Goal: Navigation & Orientation: Understand site structure

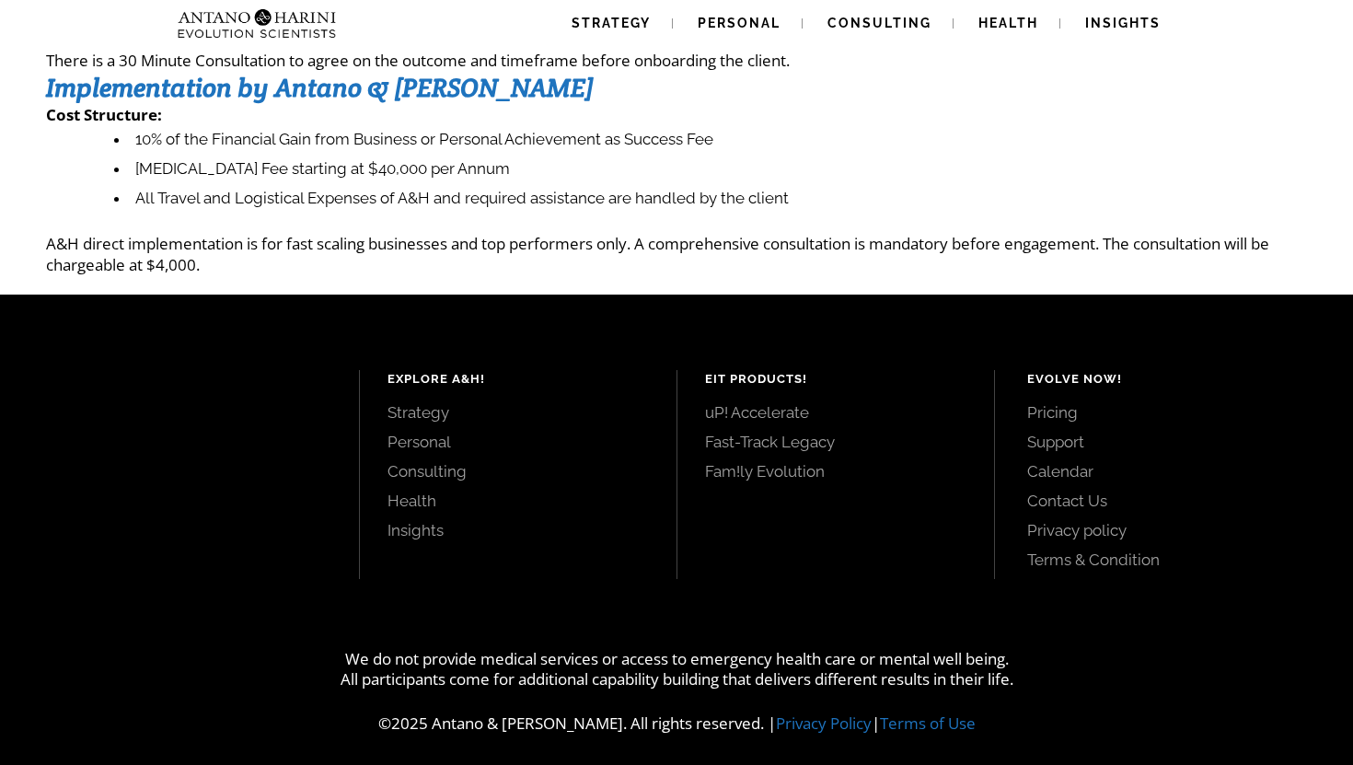
scroll to position [313, 0]
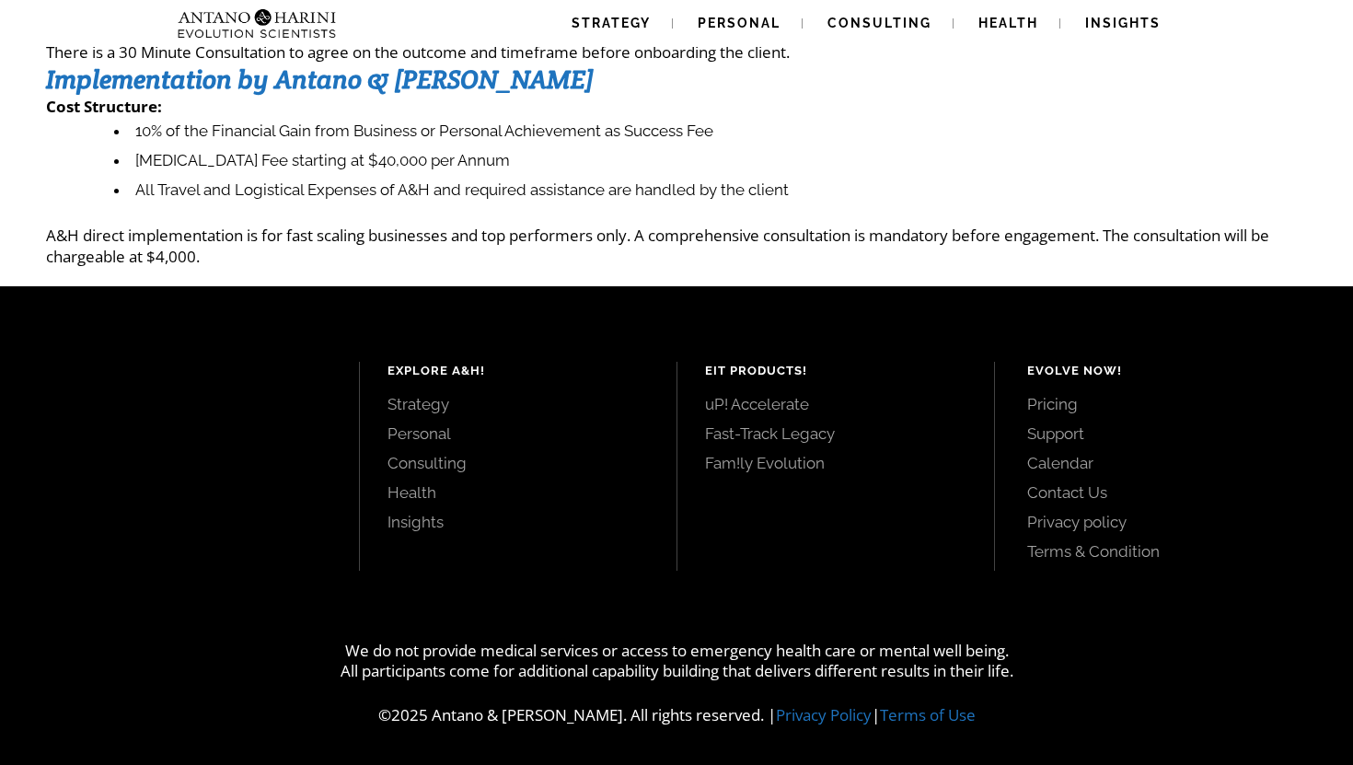
click at [390, 403] on link "Strategy" at bounding box center [517, 404] width 261 height 20
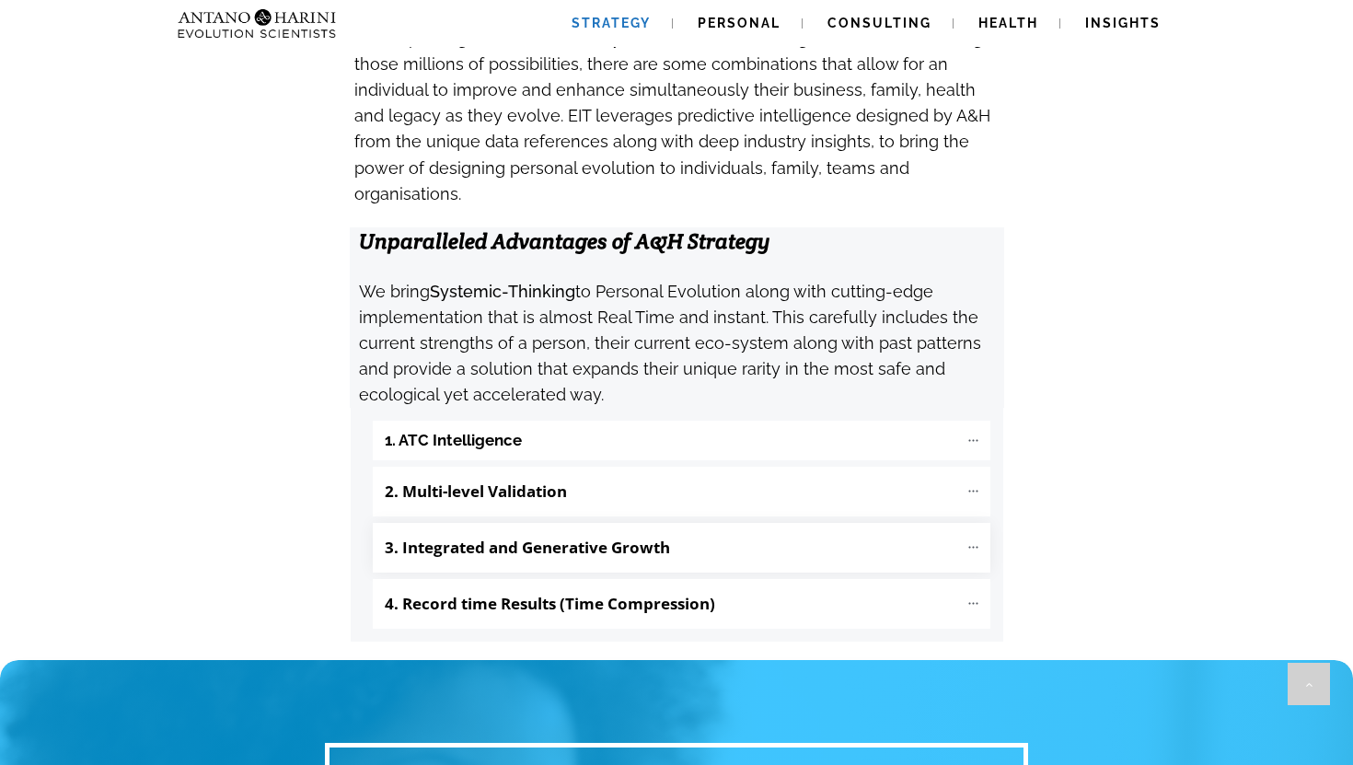
scroll to position [1831, 0]
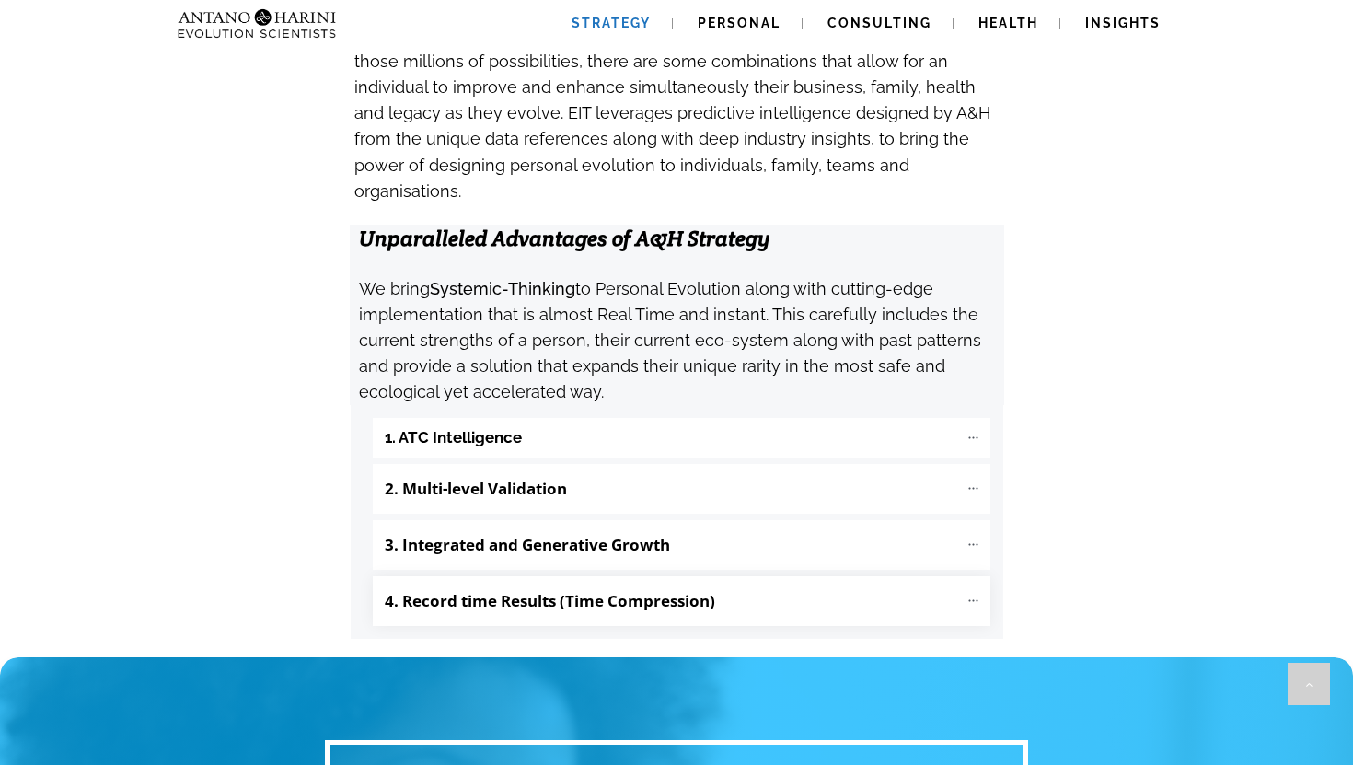
click at [926, 585] on p "4. Record time Results (Time Compression)" at bounding box center [671, 600] width 573 height 31
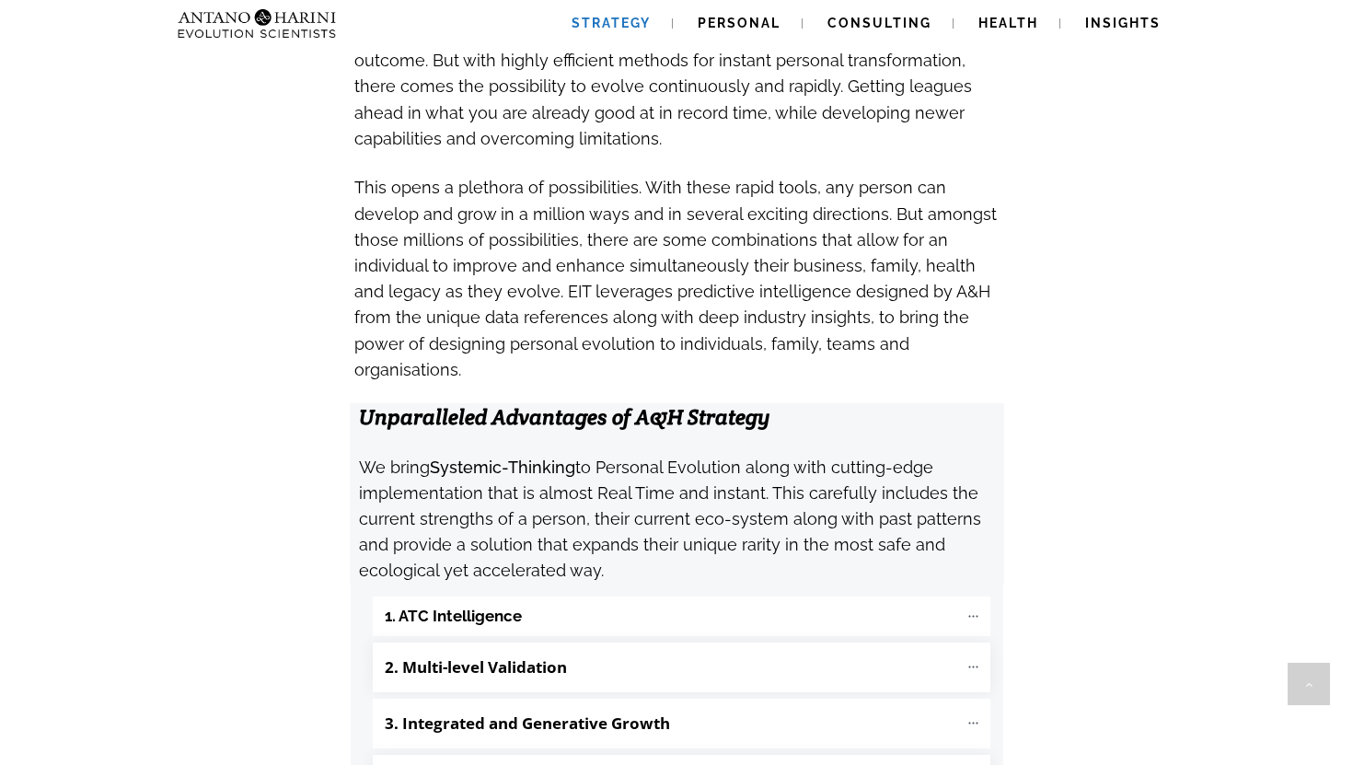
scroll to position [1652, 0]
click at [952, 708] on p "3. Integrated and Generative Growth" at bounding box center [671, 723] width 573 height 31
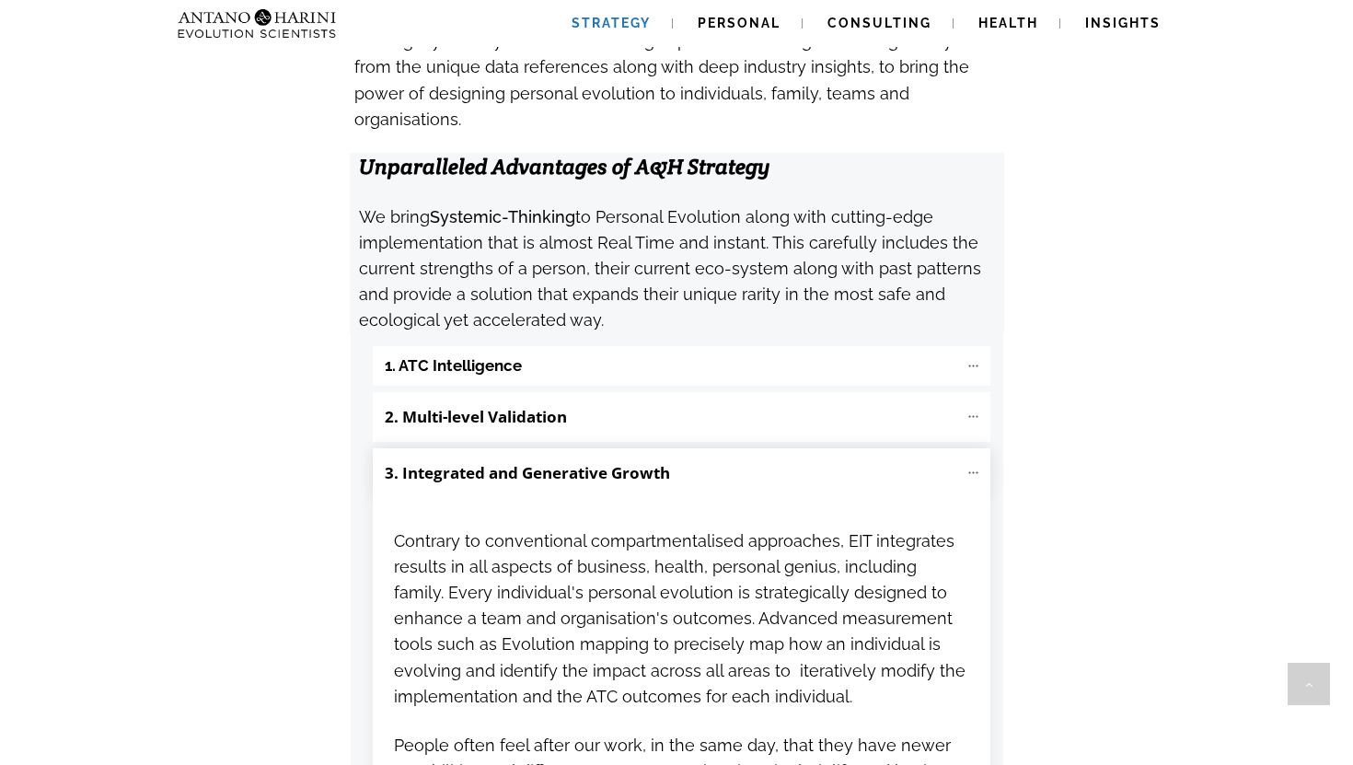
scroll to position [1909, 0]
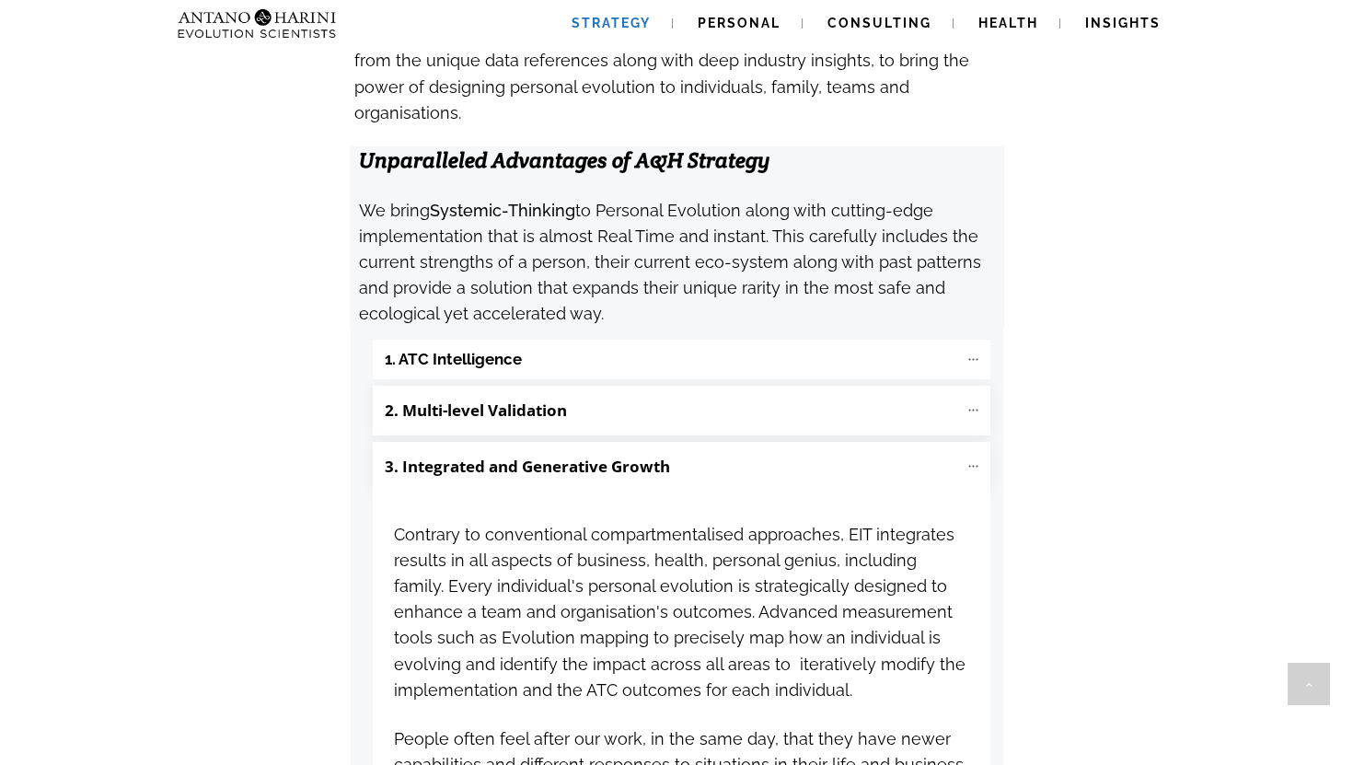
click at [836, 395] on p "2. Multi-level Validation" at bounding box center [671, 410] width 573 height 31
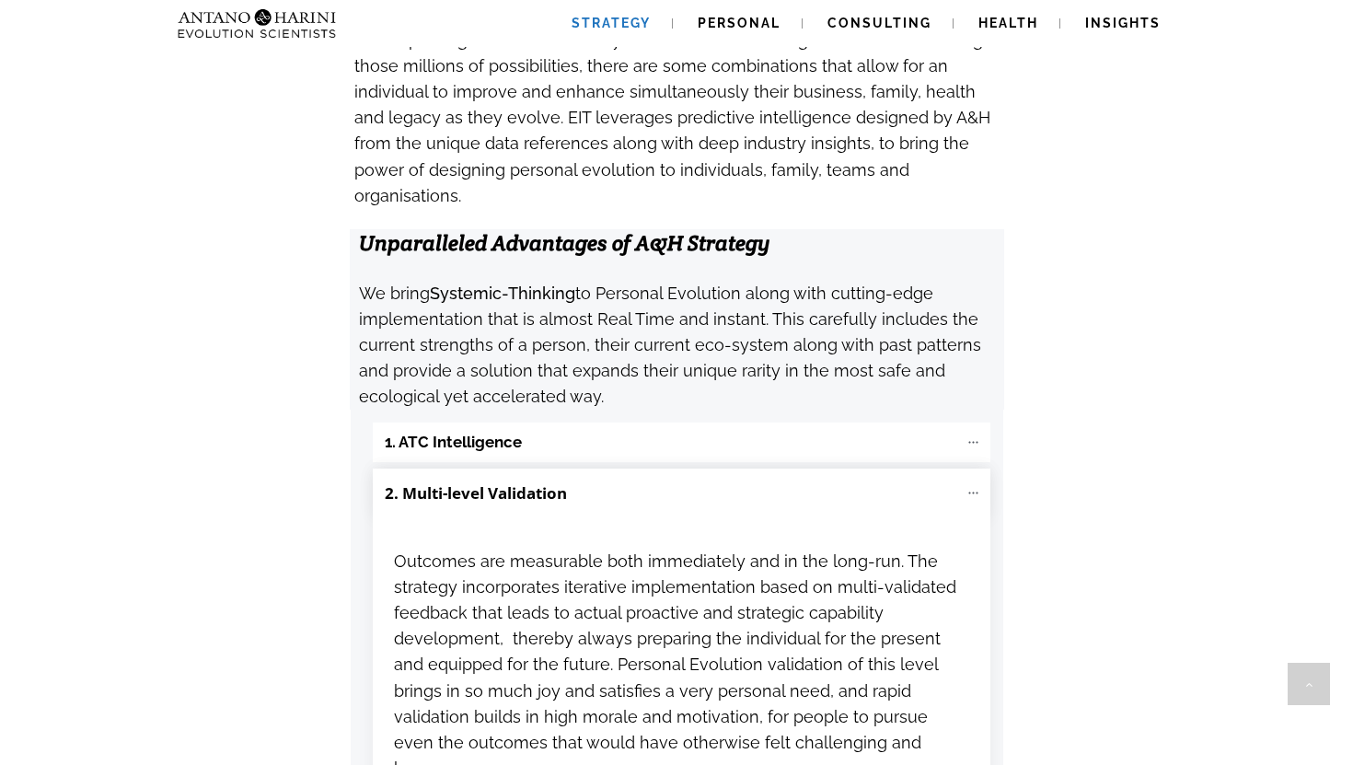
scroll to position [1825, 0]
click at [869, 424] on "1. ATC Intelligence" at bounding box center [681, 444] width 617 height 40
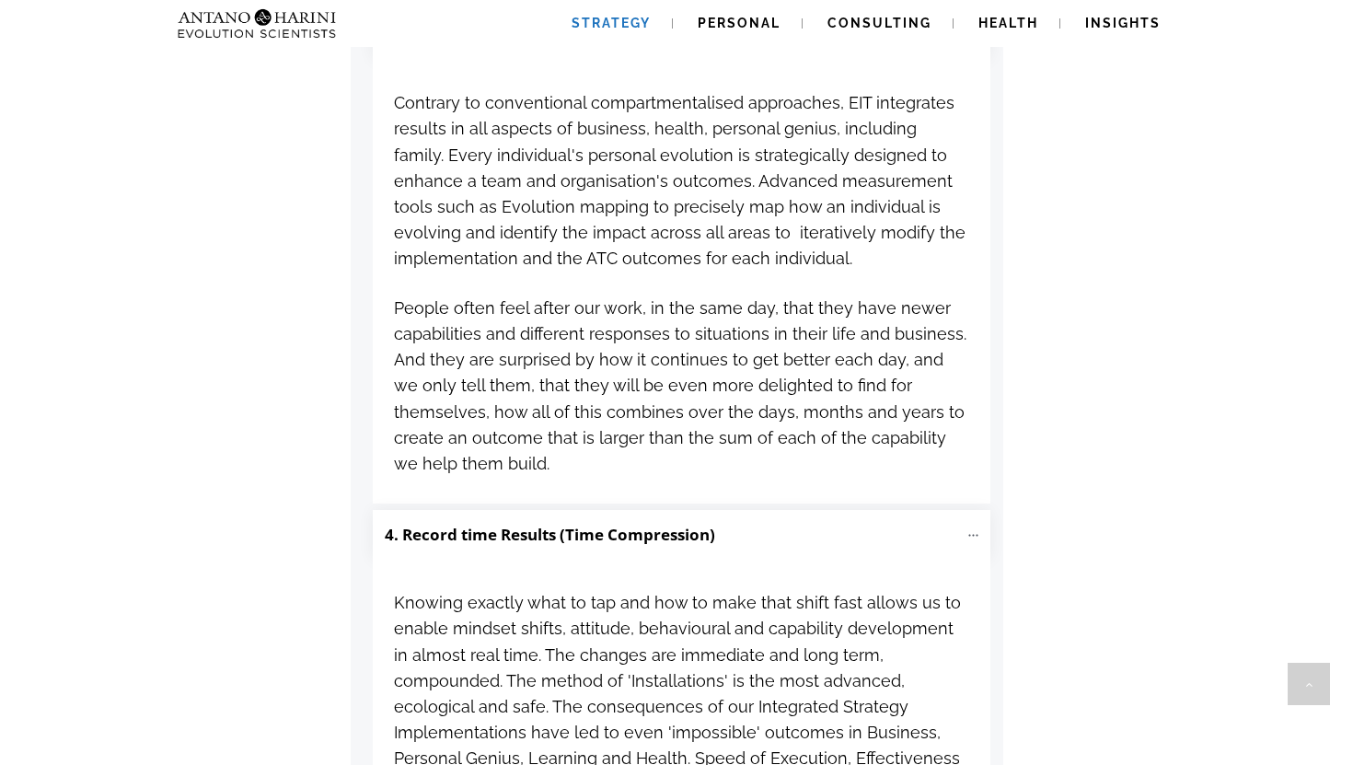
scroll to position [3745, 0]
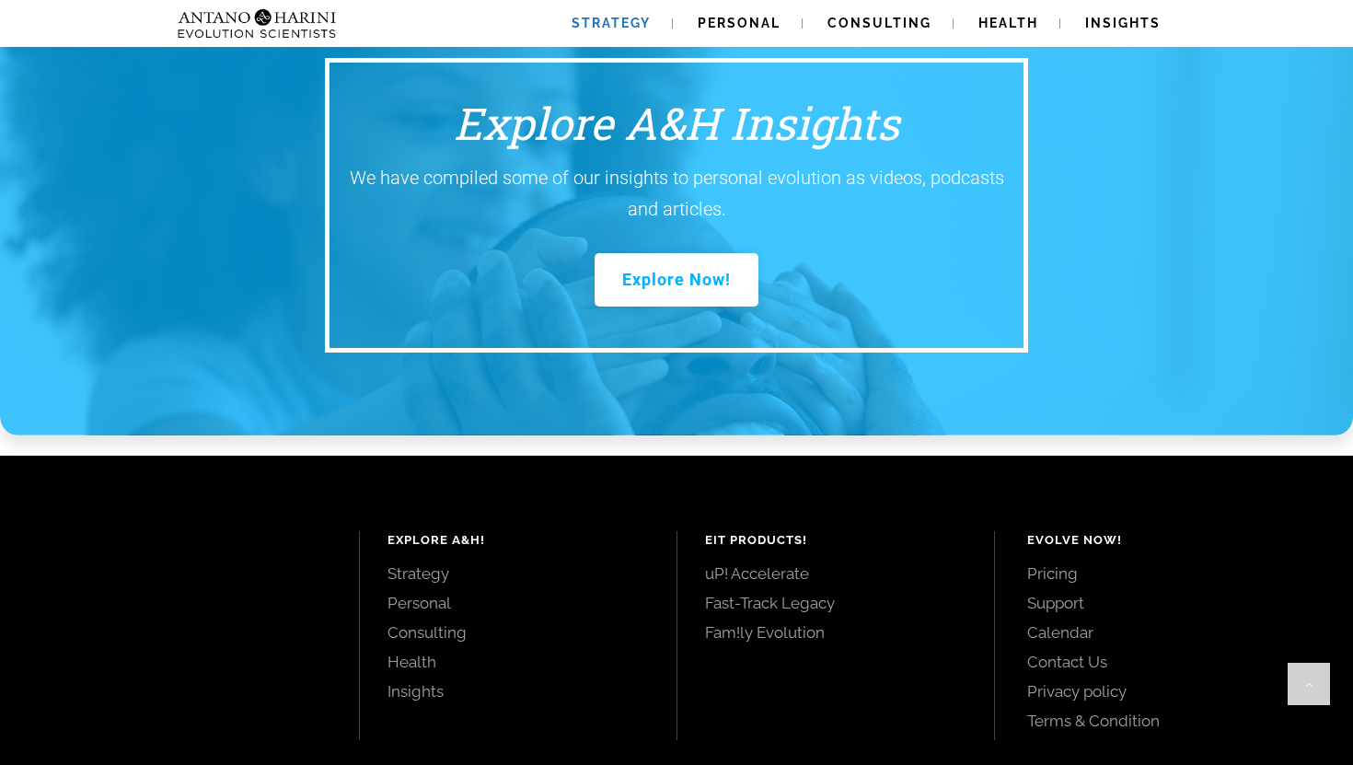
click at [437, 593] on link "Personal" at bounding box center [517, 603] width 261 height 20
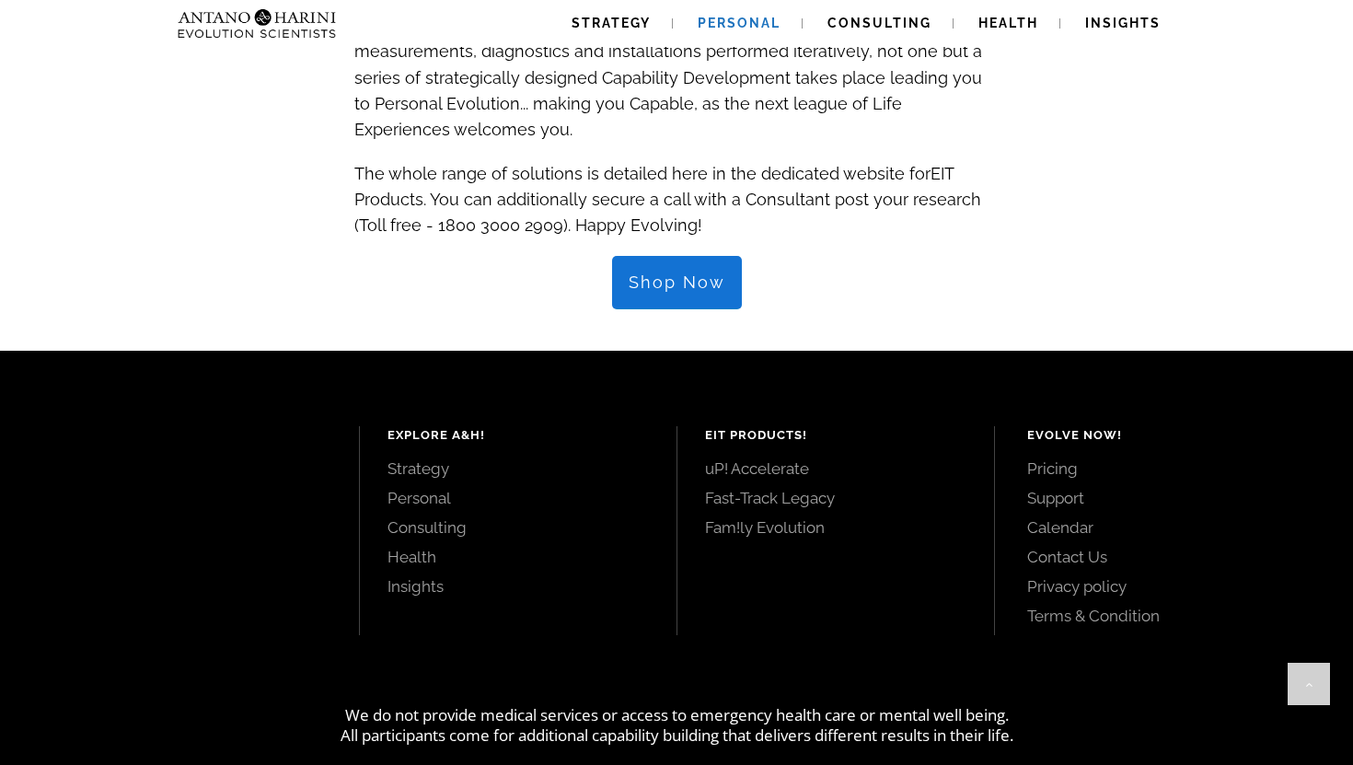
scroll to position [2035, 0]
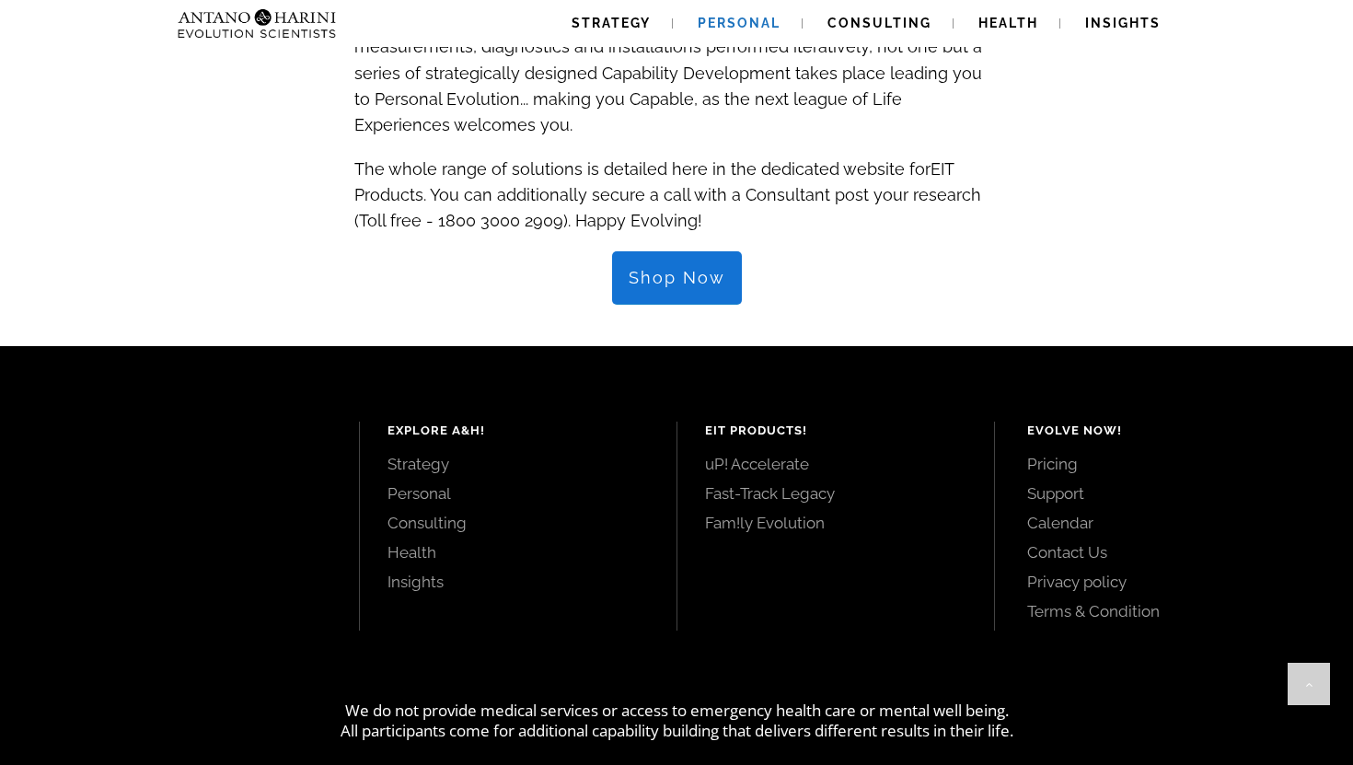
click at [437, 512] on link "Consulting" at bounding box center [517, 522] width 261 height 20
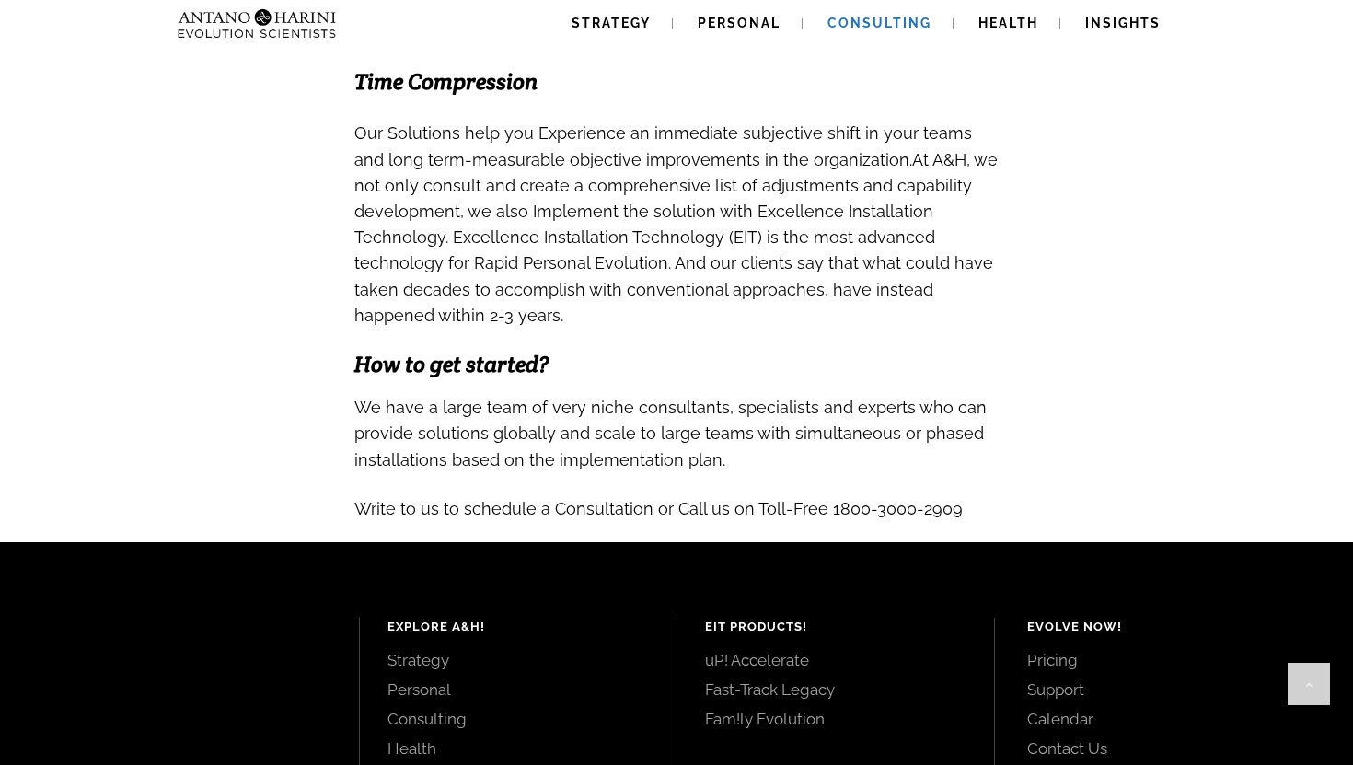
scroll to position [1977, 0]
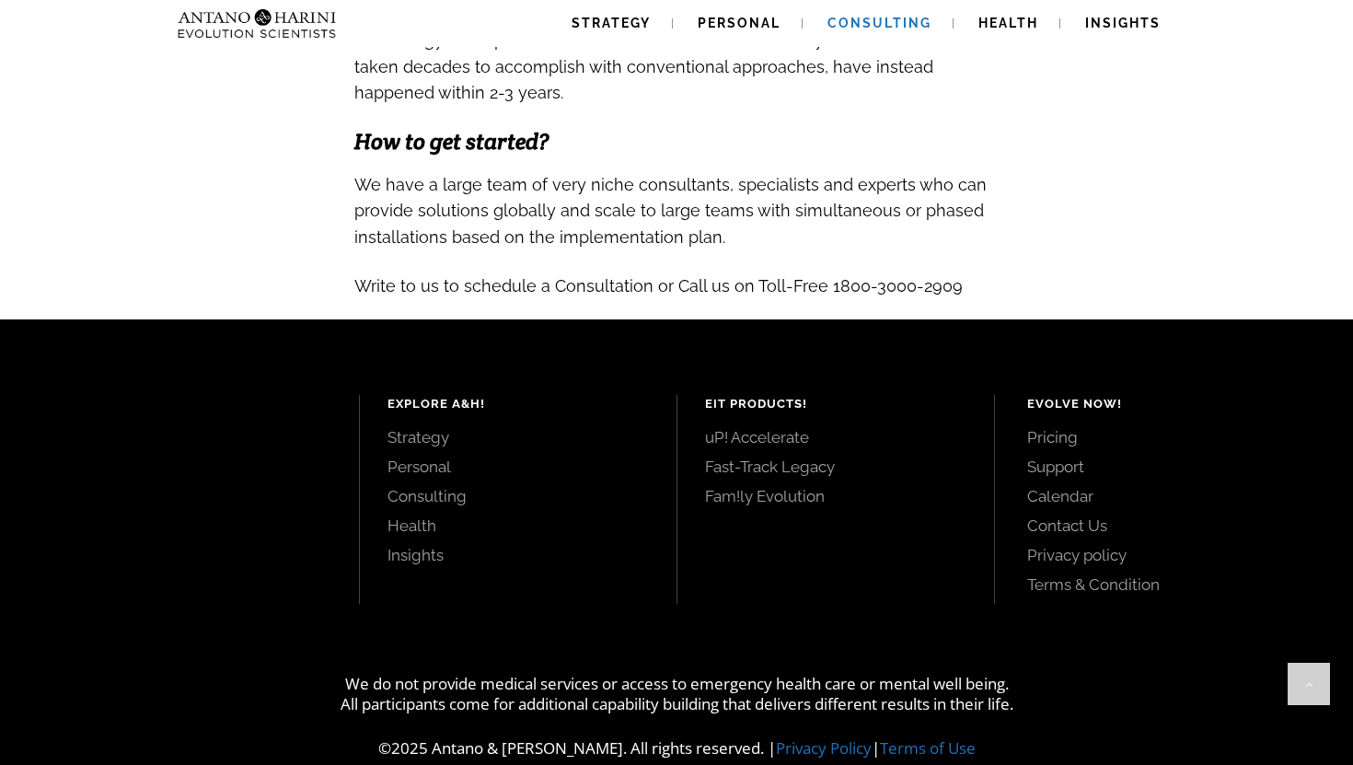
click at [430, 515] on link "Health" at bounding box center [517, 525] width 261 height 20
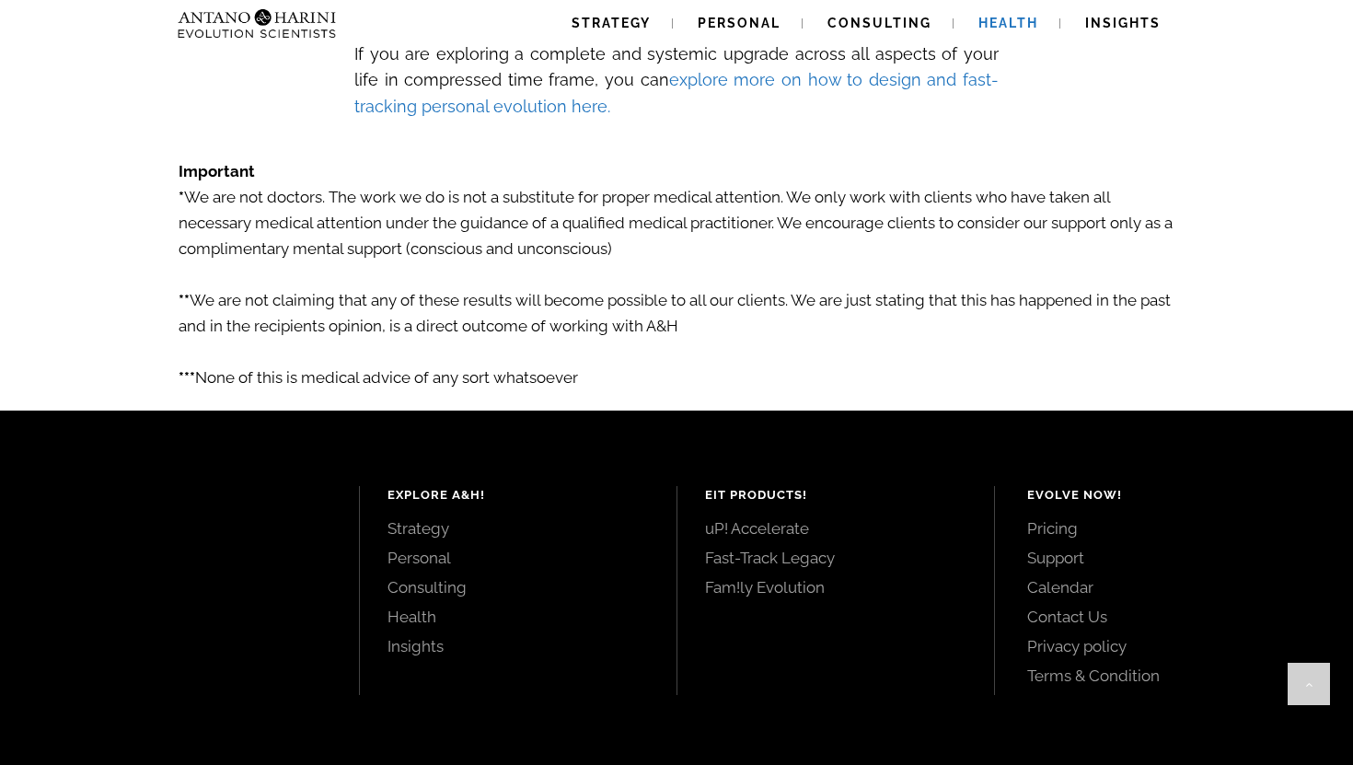
scroll to position [3250, 0]
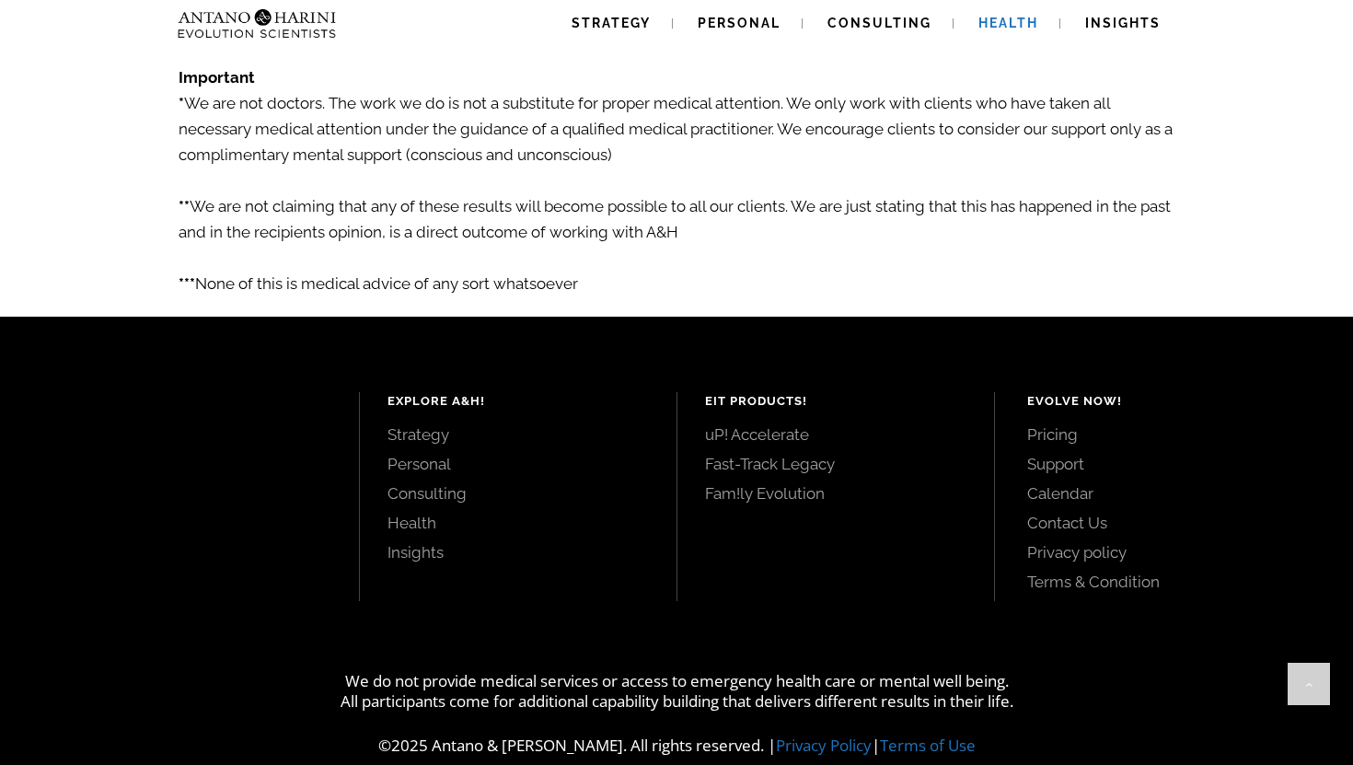
click at [742, 424] on link "uP! Accelerate" at bounding box center [835, 434] width 261 height 20
